Goal: Task Accomplishment & Management: Use online tool/utility

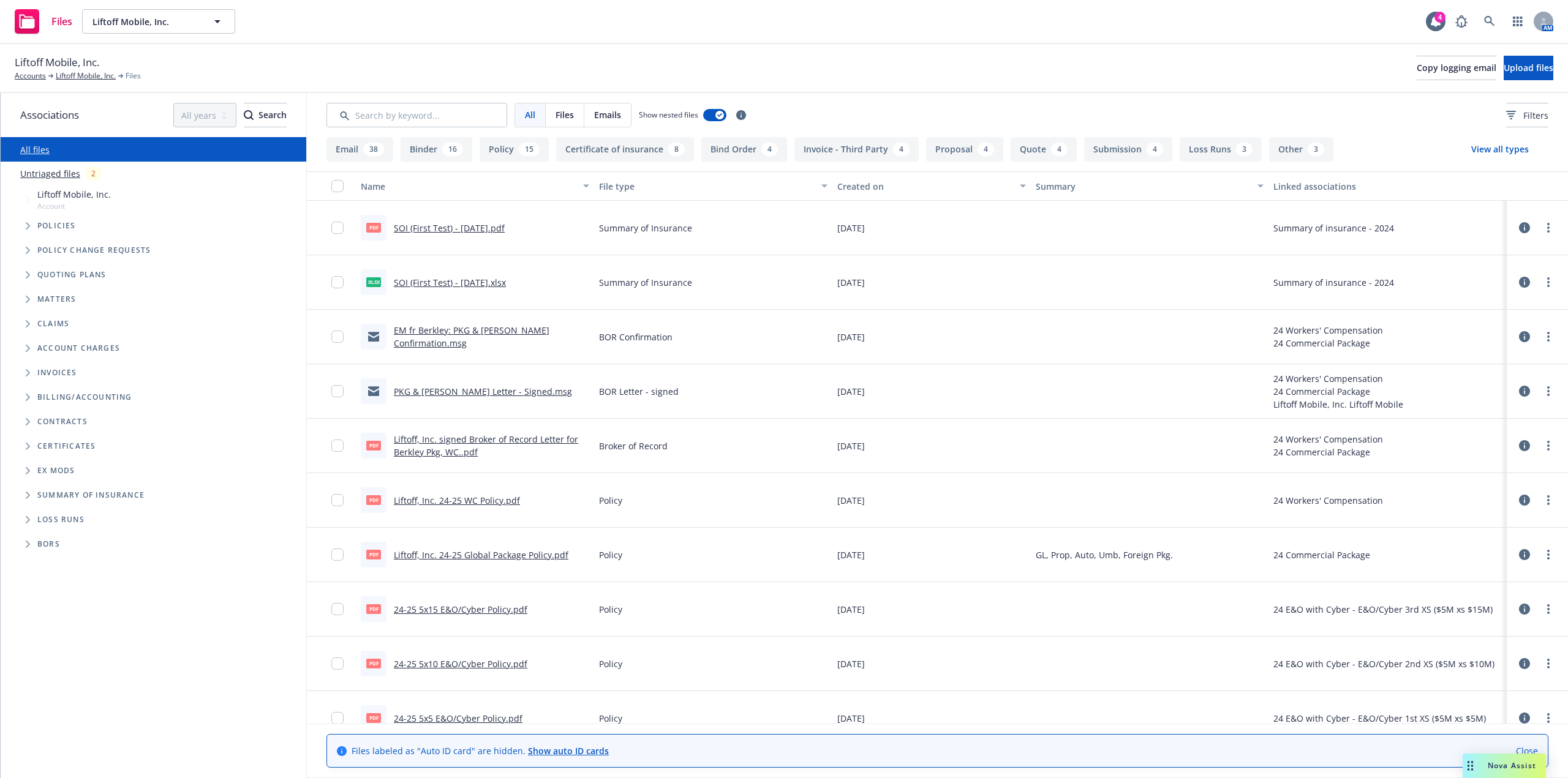
click at [473, 283] on link "SOI (First Test) - [DATE].xlsx" at bounding box center [450, 283] width 112 height 12
click at [1111, 93] on div "All Files Emails Show nested files Filters" at bounding box center [937, 116] width 1261 height 44
click at [1541, 229] on link "more" at bounding box center [1548, 228] width 15 height 15
drag, startPoint x: 1479, startPoint y: 275, endPoint x: 1562, endPoint y: 402, distance: 151.7
click at [1479, 275] on link "Download" at bounding box center [1485, 277] width 122 height 25
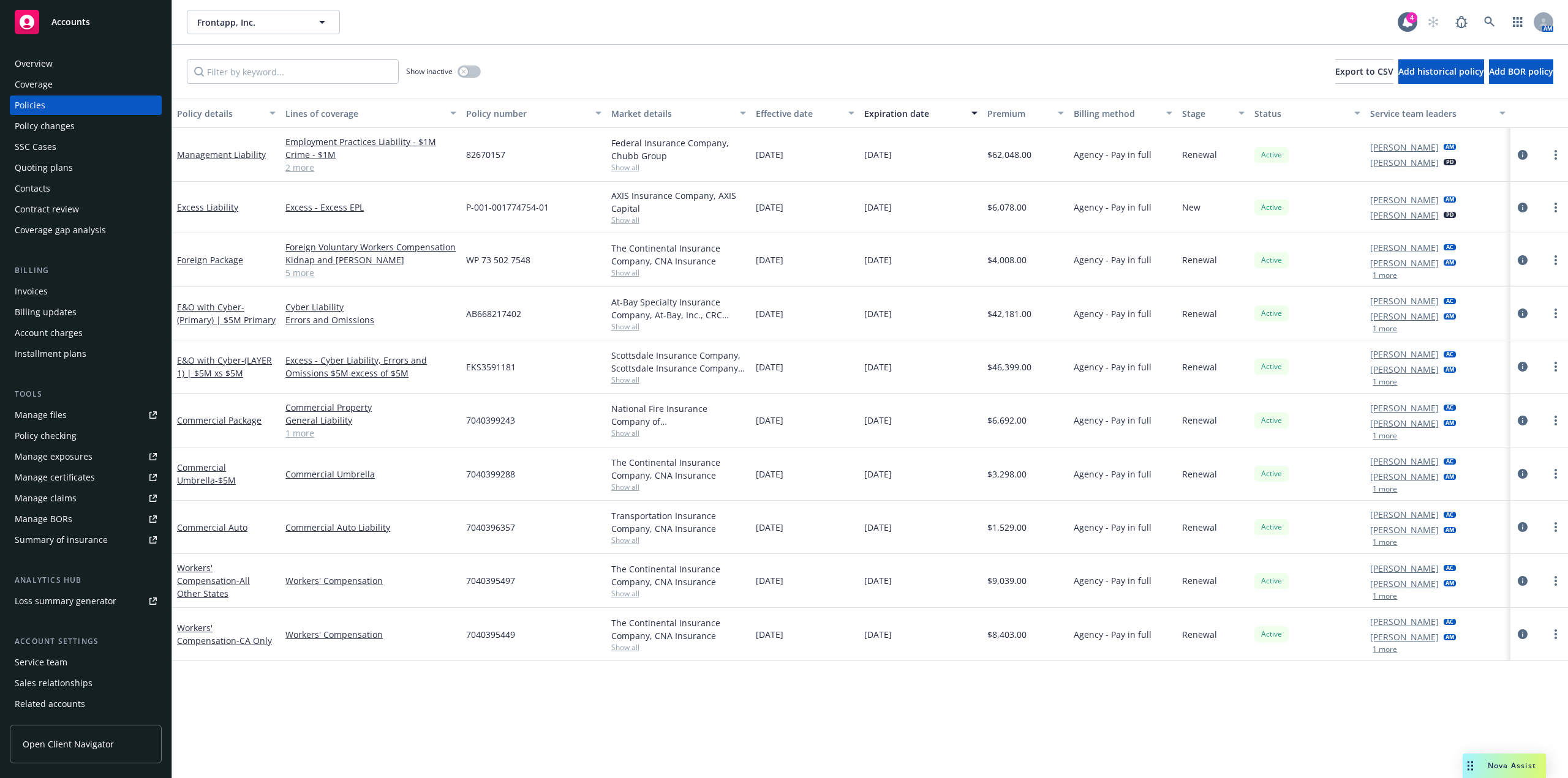
scroll to position [40, 0]
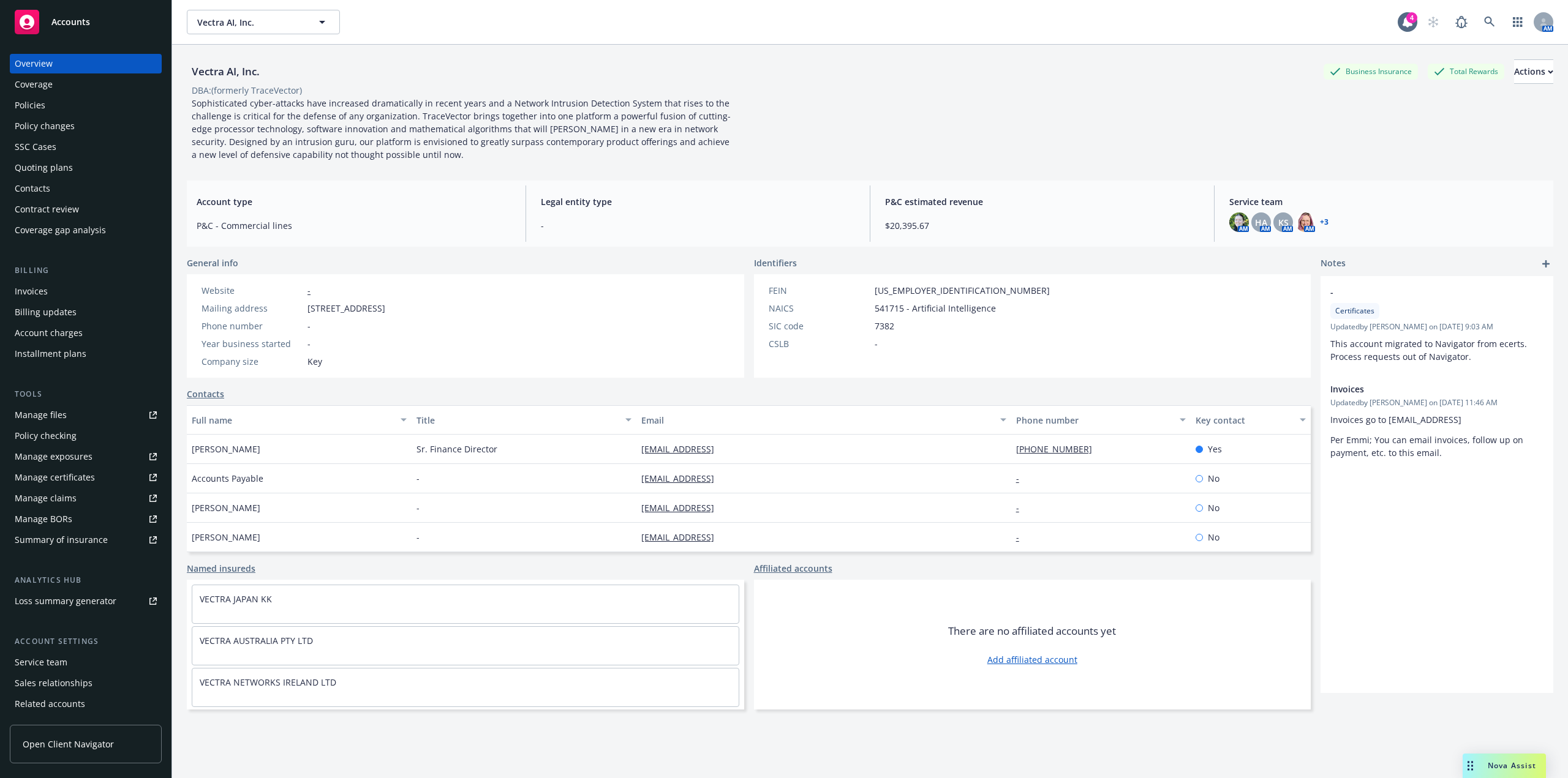
click at [55, 101] on div "Policies" at bounding box center [85, 105] width 142 height 20
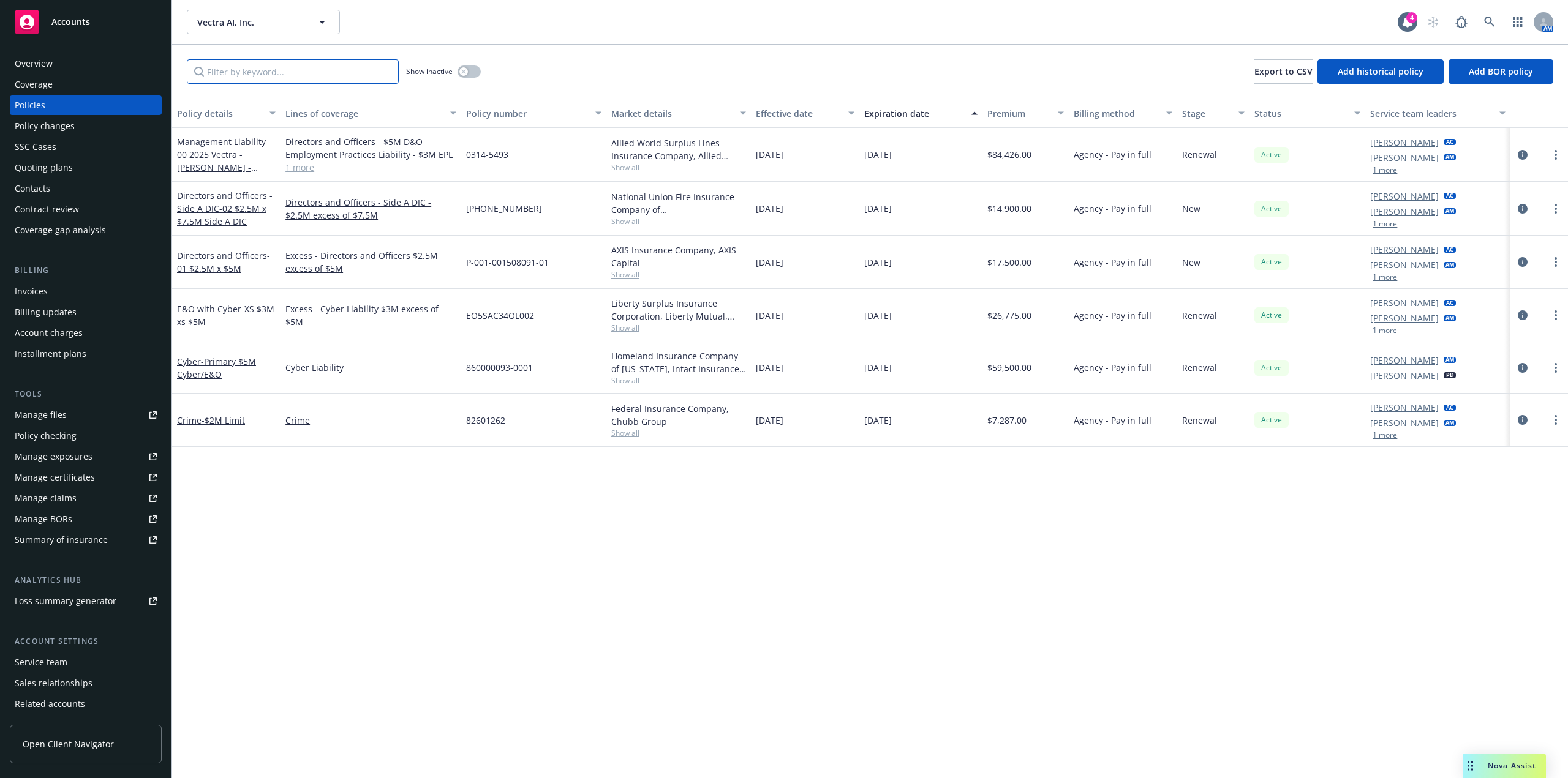
click at [245, 62] on input "Filter by keyword..." at bounding box center [293, 71] width 212 height 25
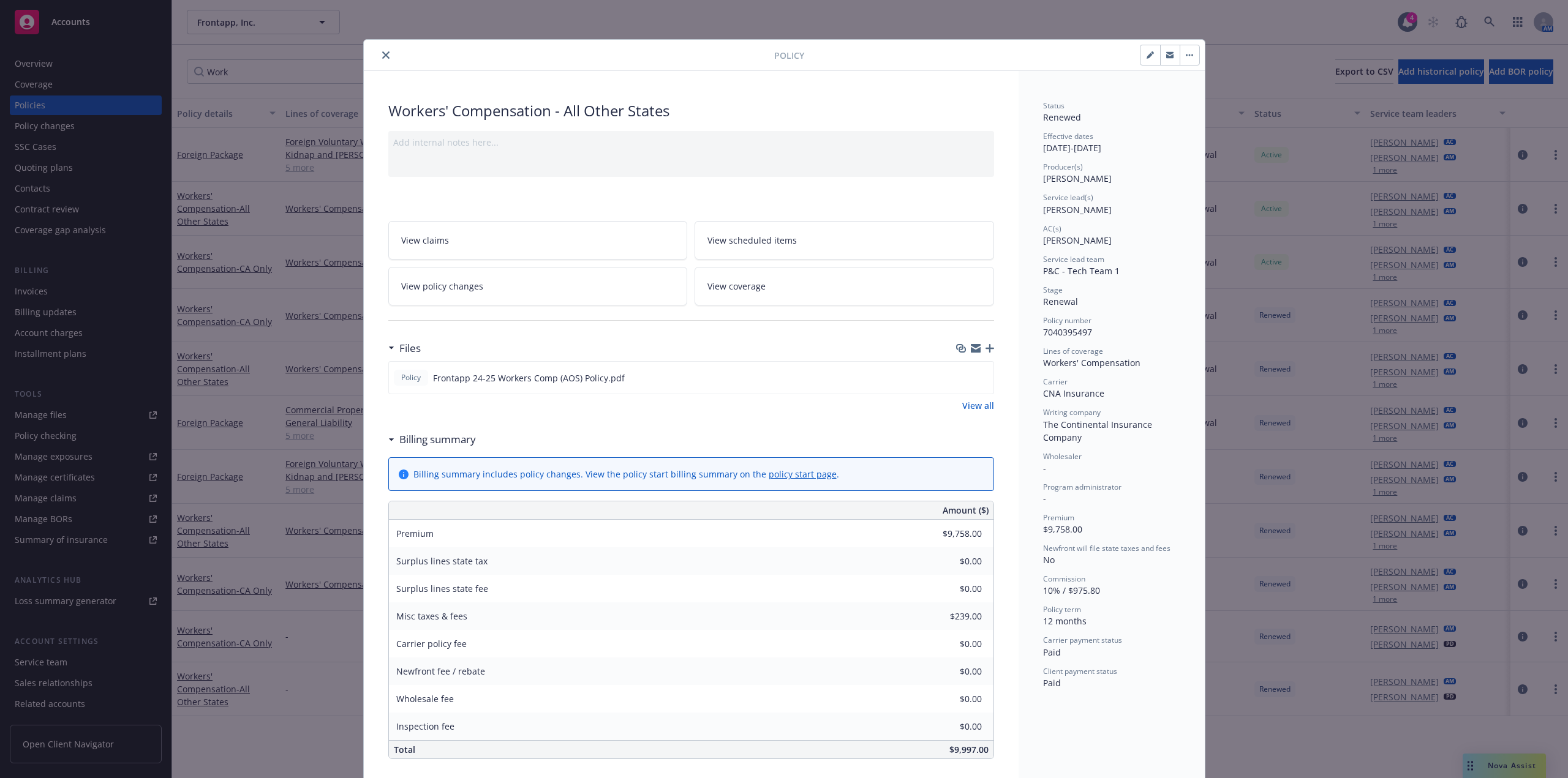
click at [384, 55] on icon "close" at bounding box center [385, 55] width 7 height 7
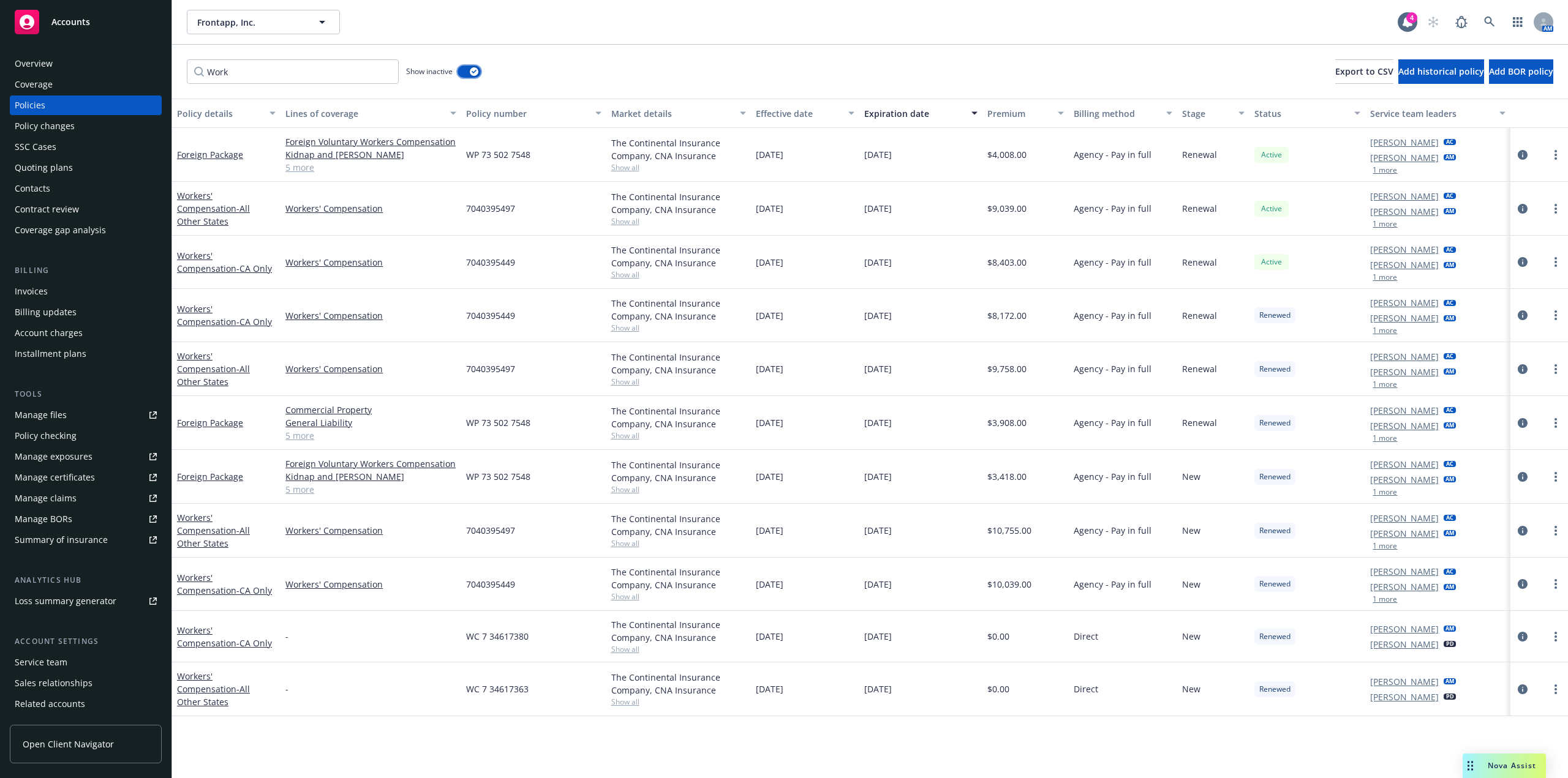
click at [470, 70] on div "button" at bounding box center [473, 71] width 9 height 9
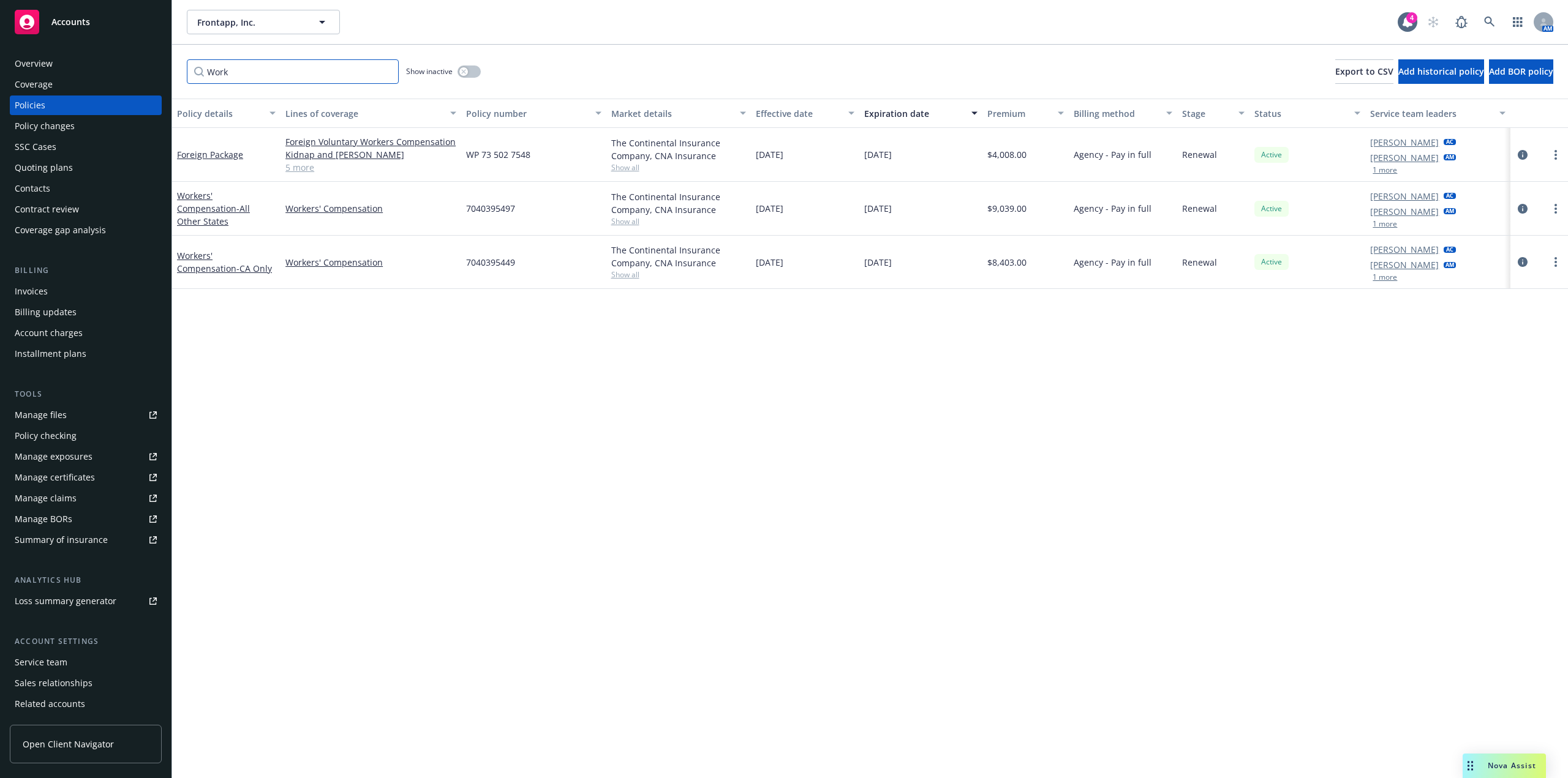
click at [383, 70] on input "Work" at bounding box center [293, 71] width 212 height 25
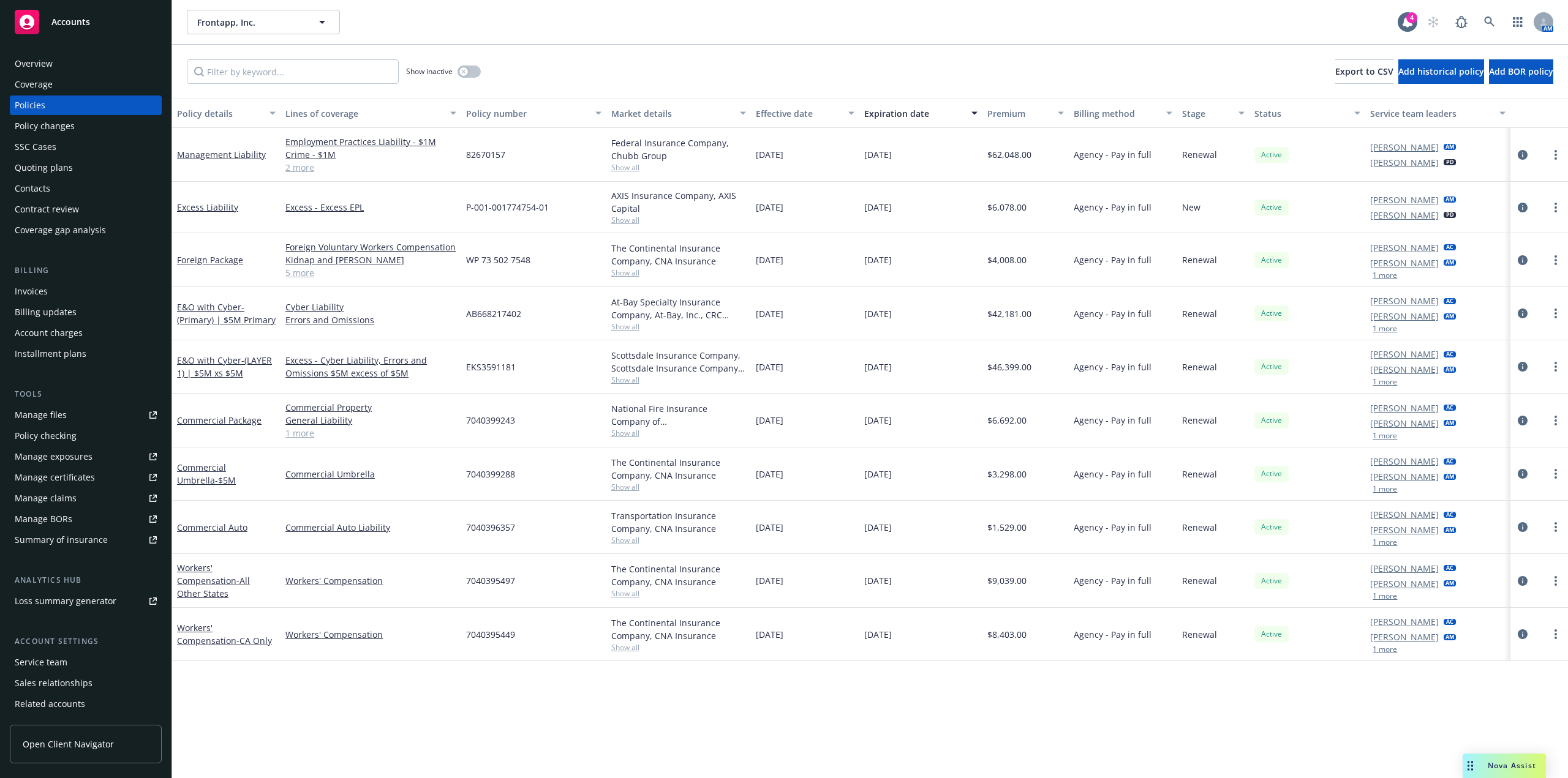
click at [695, 53] on div "Show inactive Export to CSV Add historical policy Add BOR policy" at bounding box center [869, 71] width 1395 height 54
click at [44, 296] on div "Invoices" at bounding box center [32, 291] width 33 height 20
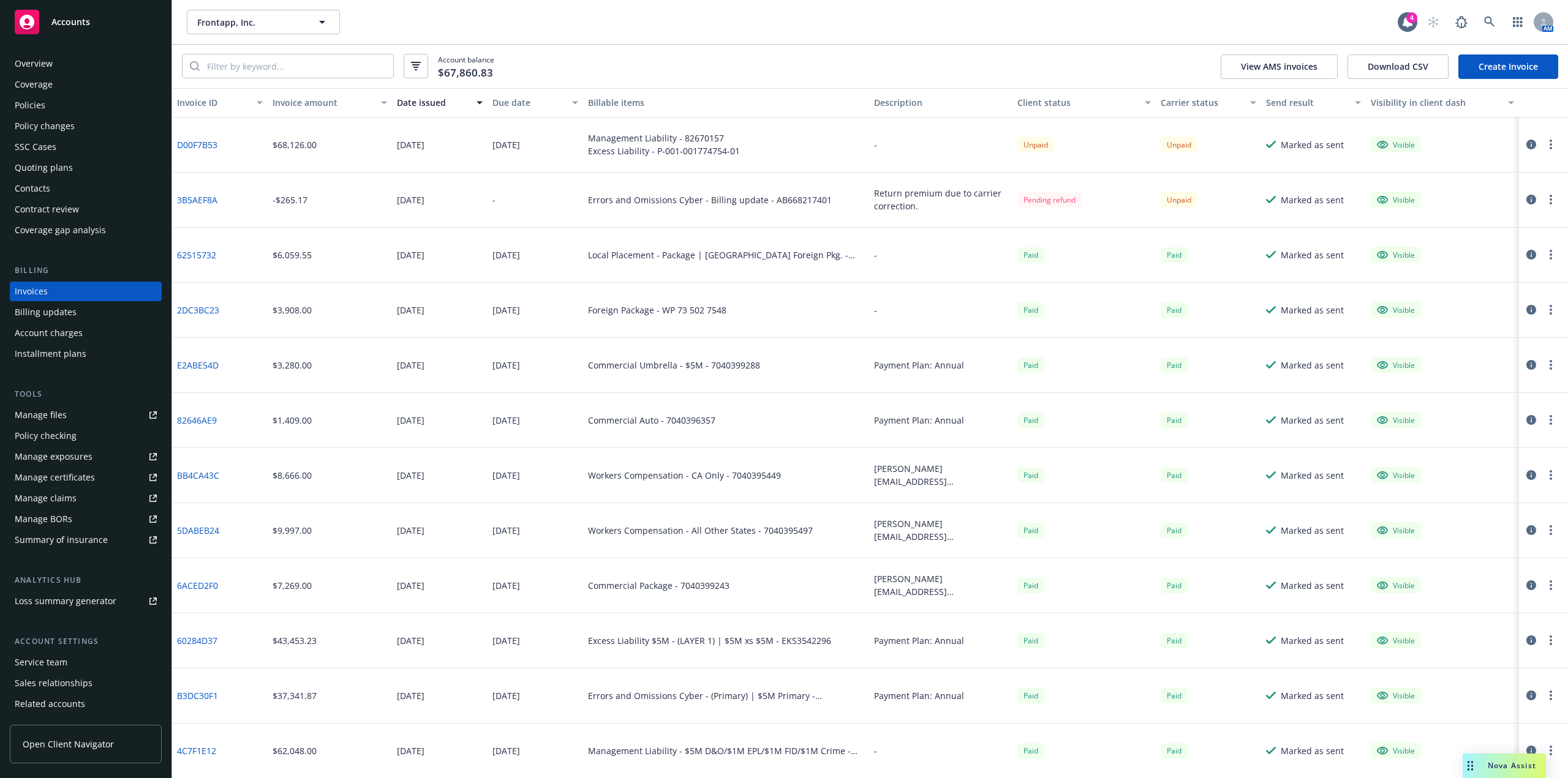
click at [1512, 66] on link "Create Invoice" at bounding box center [1508, 66] width 100 height 25
